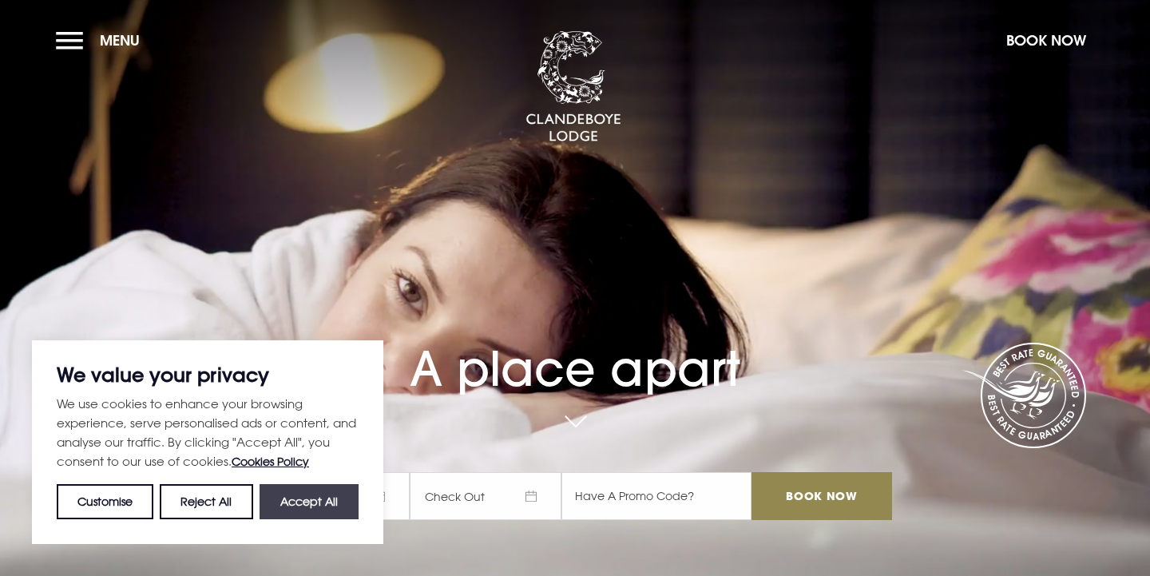
click at [299, 501] on button "Accept All" at bounding box center [308, 501] width 99 height 35
checkbox input "true"
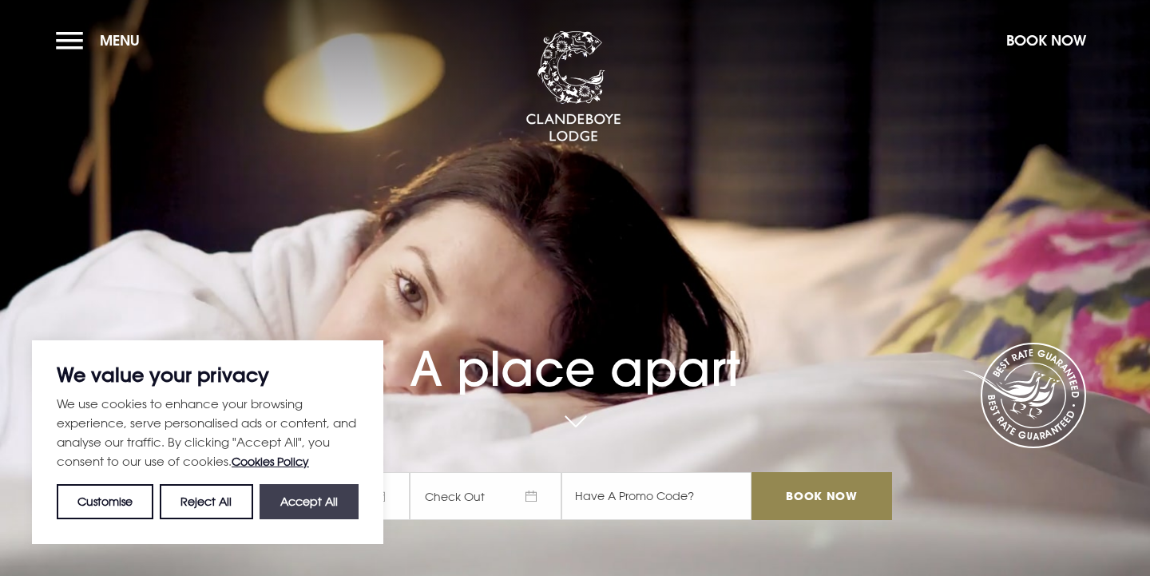
checkbox input "true"
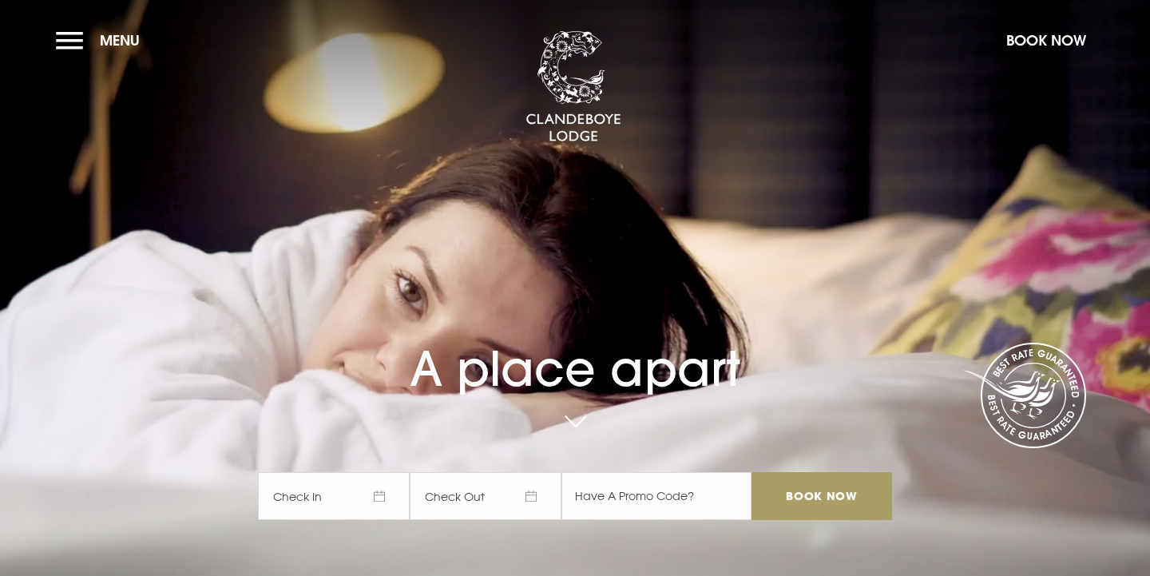
click at [822, 495] on input "Book Now" at bounding box center [821, 496] width 141 height 48
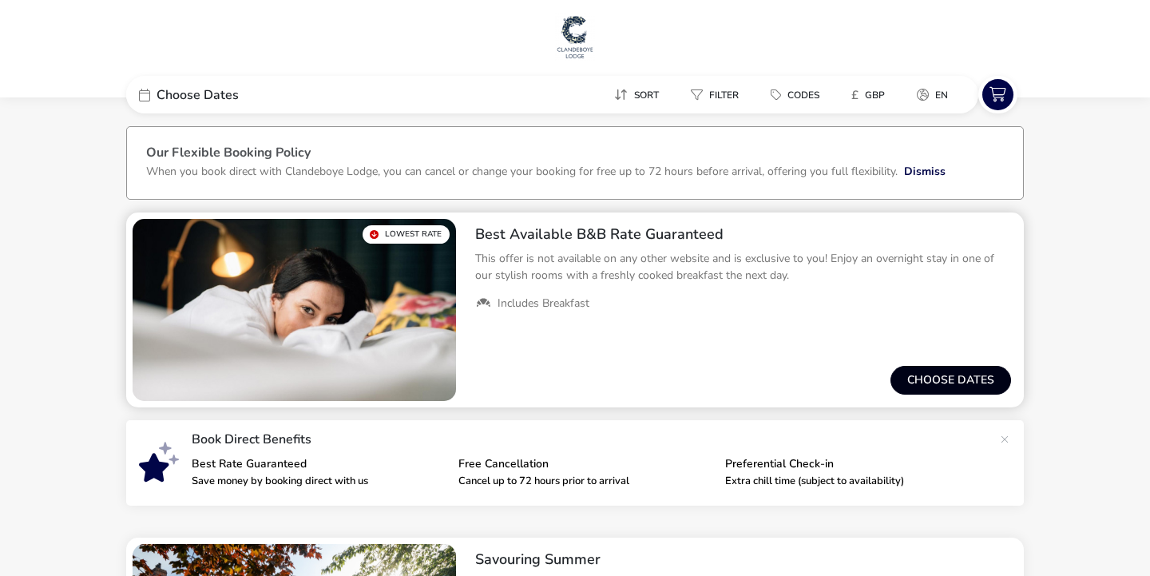
click at [967, 382] on button "Choose dates" at bounding box center [950, 380] width 121 height 29
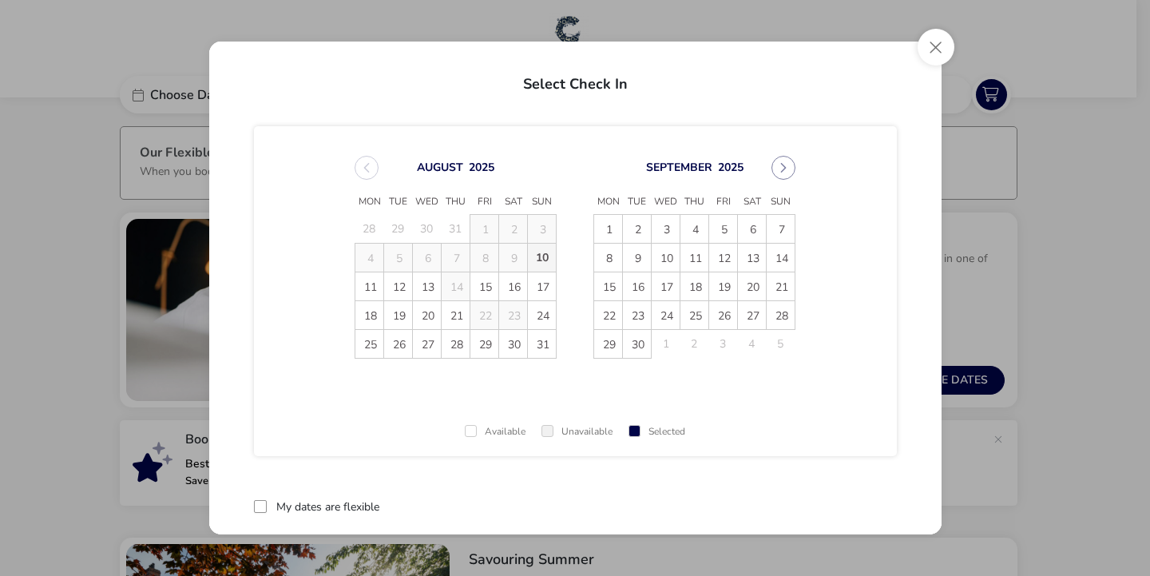
click at [533, 257] on span "10" at bounding box center [542, 258] width 28 height 28
click at [845, 509] on button "reset" at bounding box center [865, 507] width 63 height 38
click at [532, 259] on span "10" at bounding box center [542, 258] width 28 height 28
click at [364, 285] on span "11" at bounding box center [369, 286] width 28 height 28
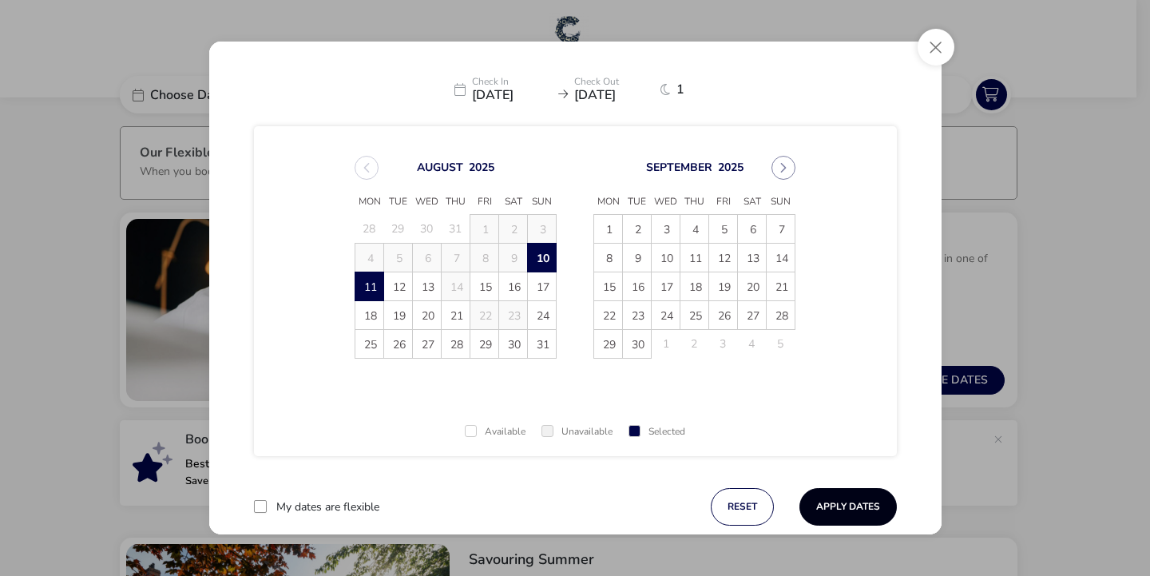
click at [822, 513] on button "Apply Dates" at bounding box center [847, 507] width 97 height 38
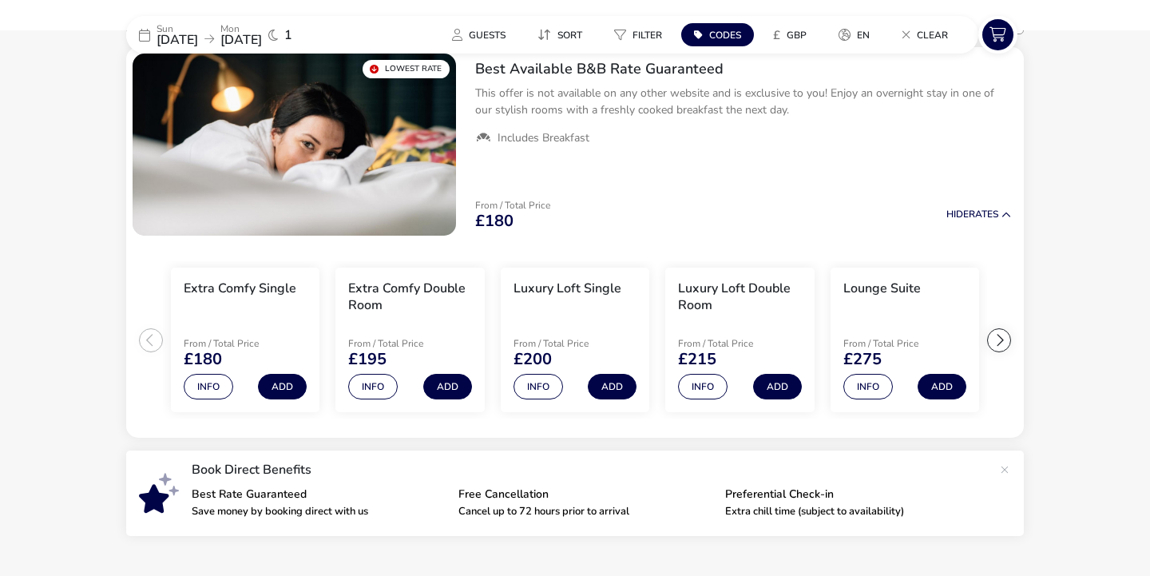
scroll to position [110, 0]
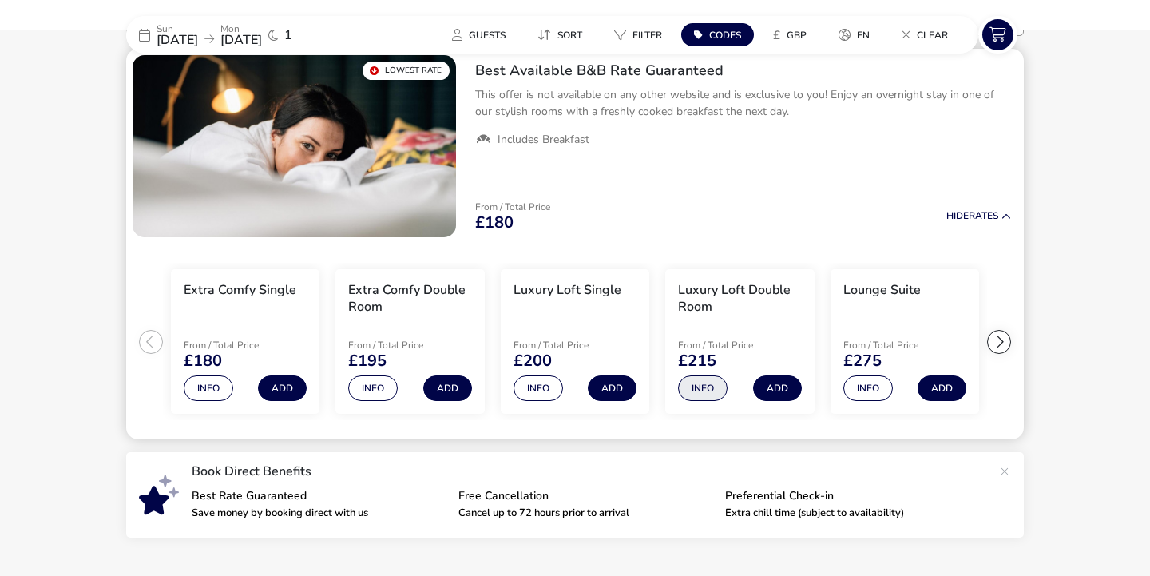
click at [706, 387] on button "Info" at bounding box center [702, 388] width 49 height 26
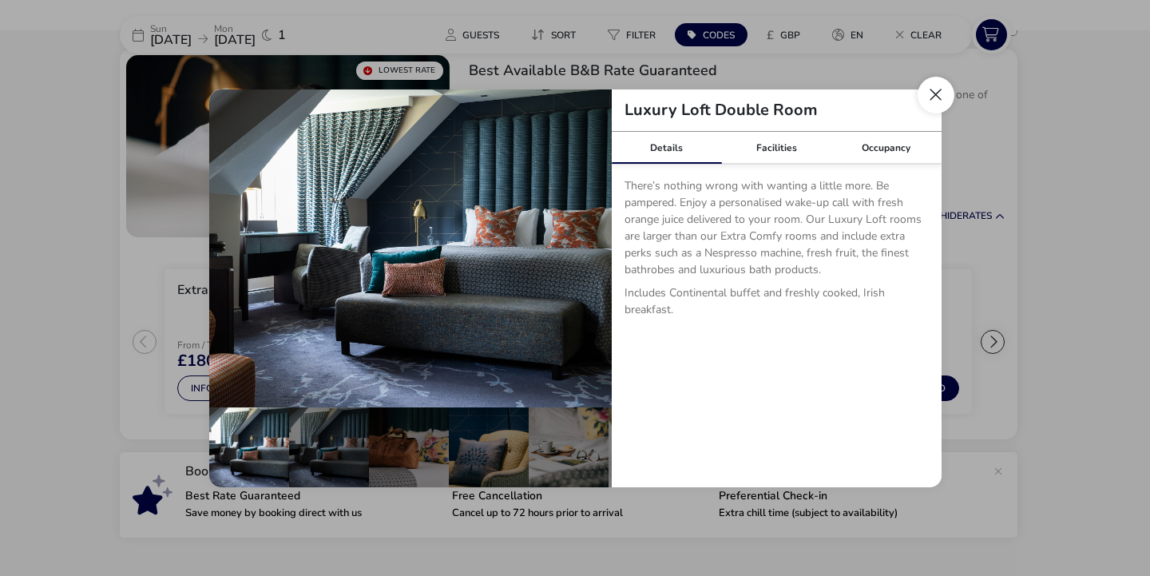
click at [942, 92] on button "Close dialog" at bounding box center [935, 95] width 37 height 37
